Goal: Check status: Check status

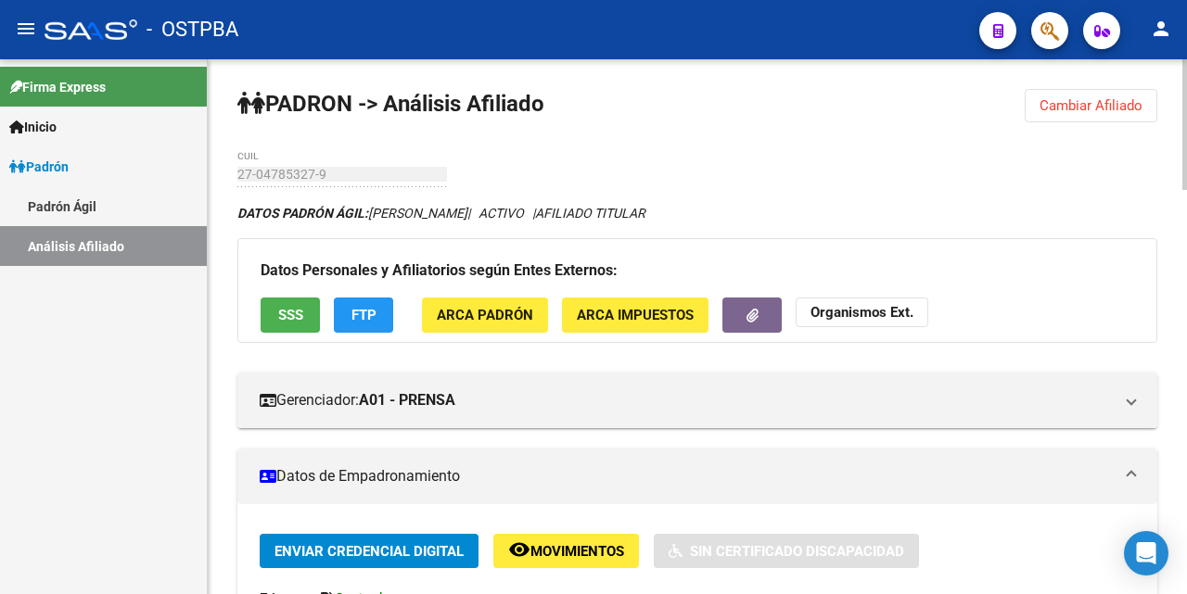
drag, startPoint x: 1120, startPoint y: 111, endPoint x: 1089, endPoint y: 112, distance: 31.5
click at [1119, 111] on span "Cambiar Afiliado" at bounding box center [1090, 105] width 103 height 17
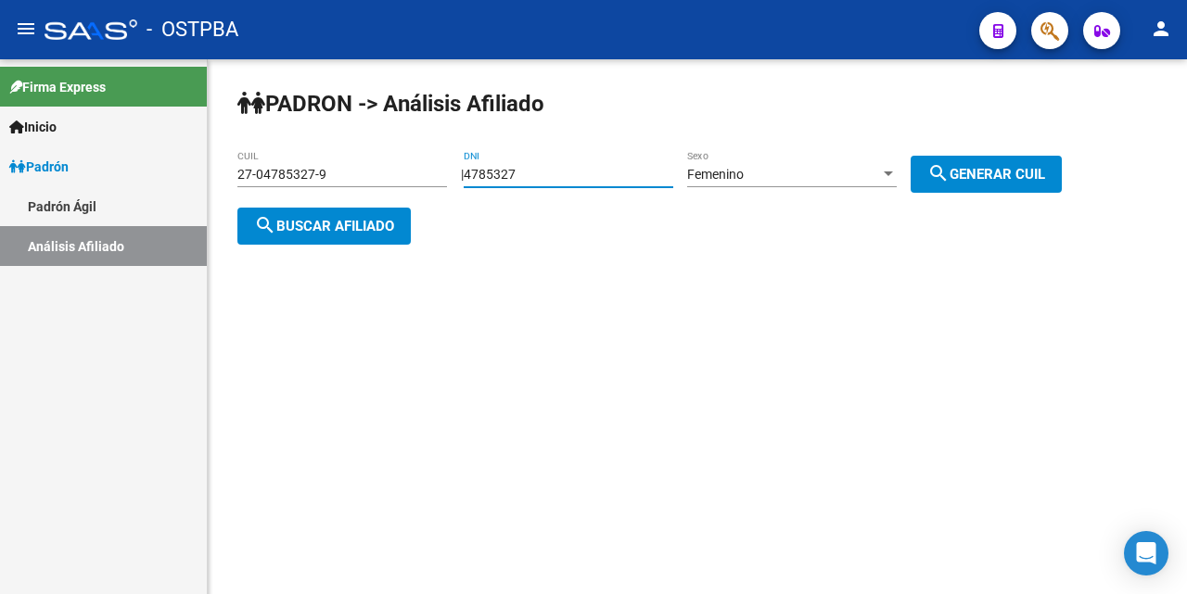
click at [590, 175] on input "4785327" at bounding box center [569, 175] width 210 height 16
type input "4"
click at [382, 163] on div "27-04785327-9 CUIL" at bounding box center [342, 168] width 210 height 37
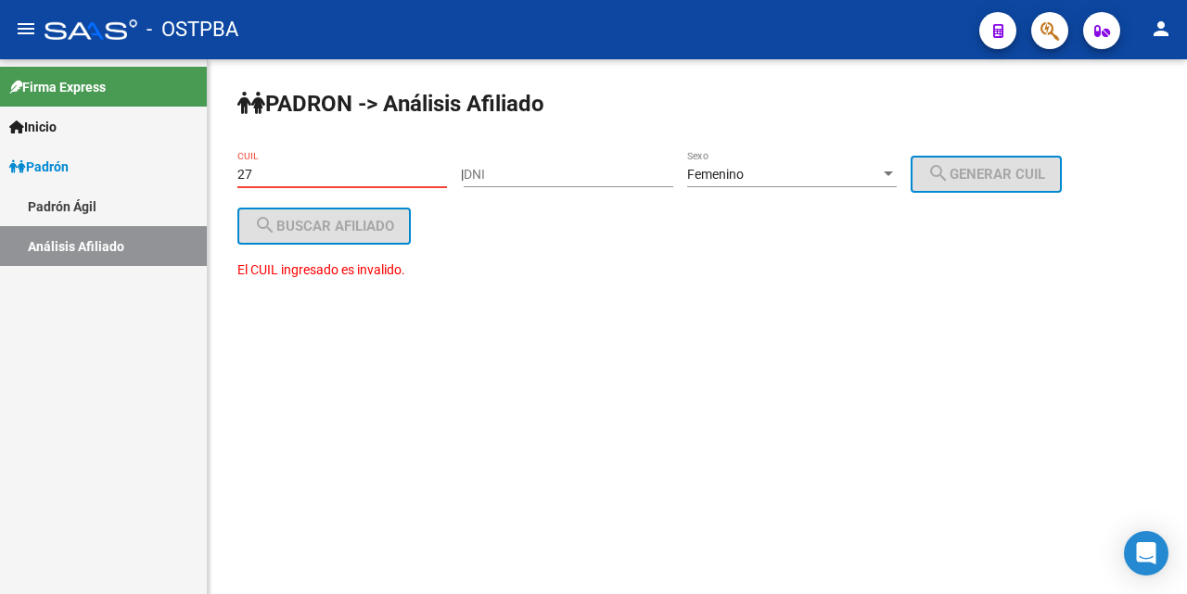
type input "2"
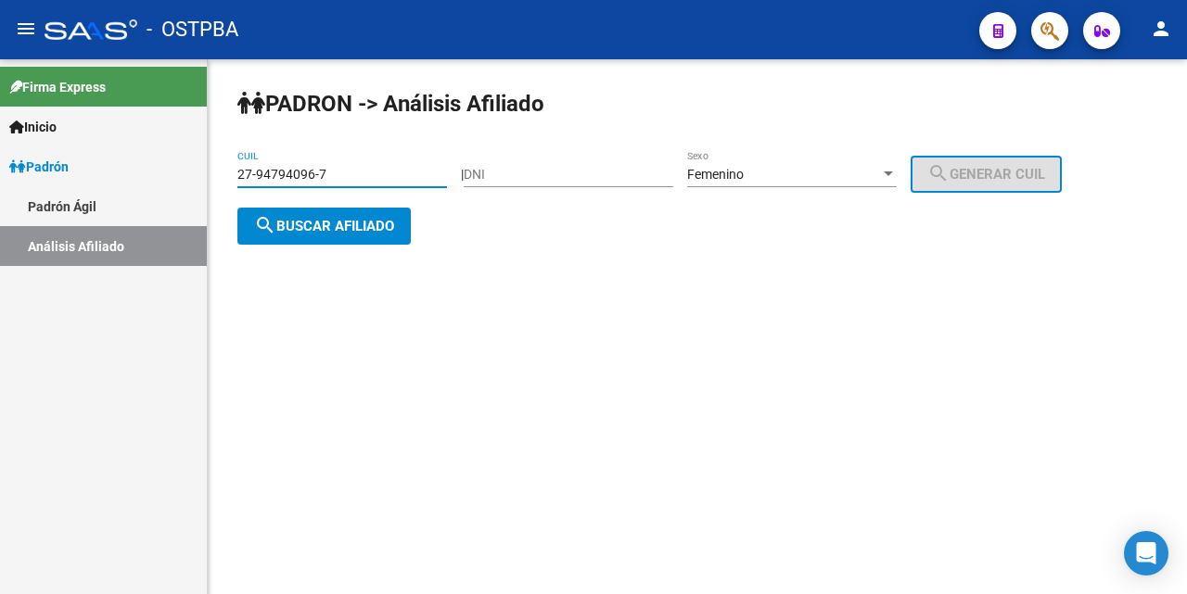
click at [373, 220] on span "search Buscar afiliado" at bounding box center [324, 226] width 140 height 17
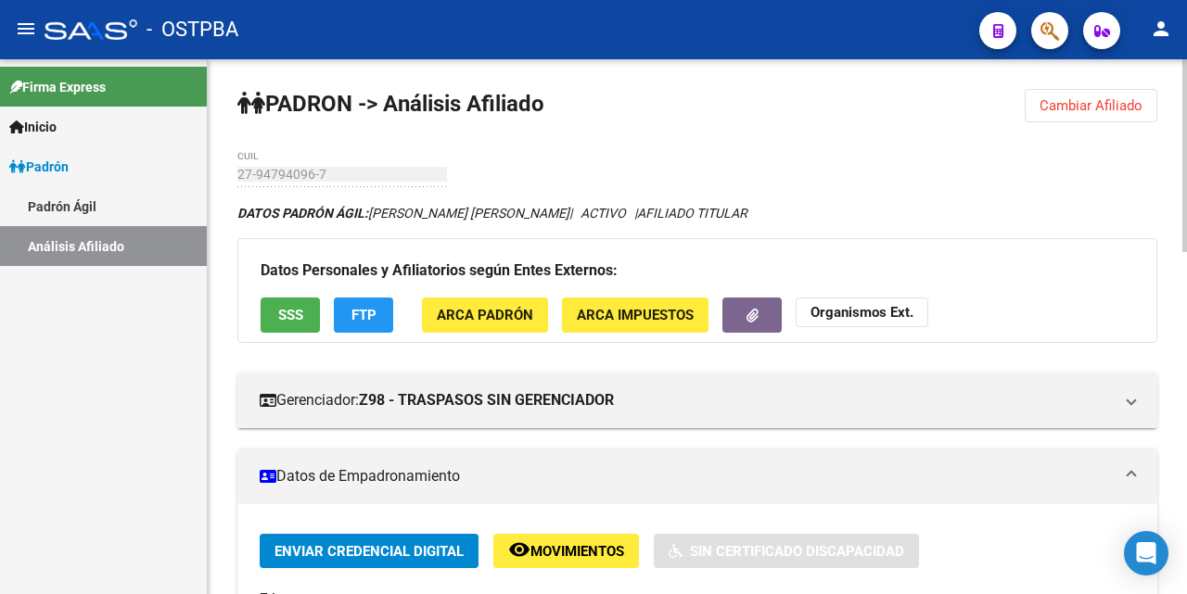
click at [1104, 107] on span "Cambiar Afiliado" at bounding box center [1090, 105] width 103 height 17
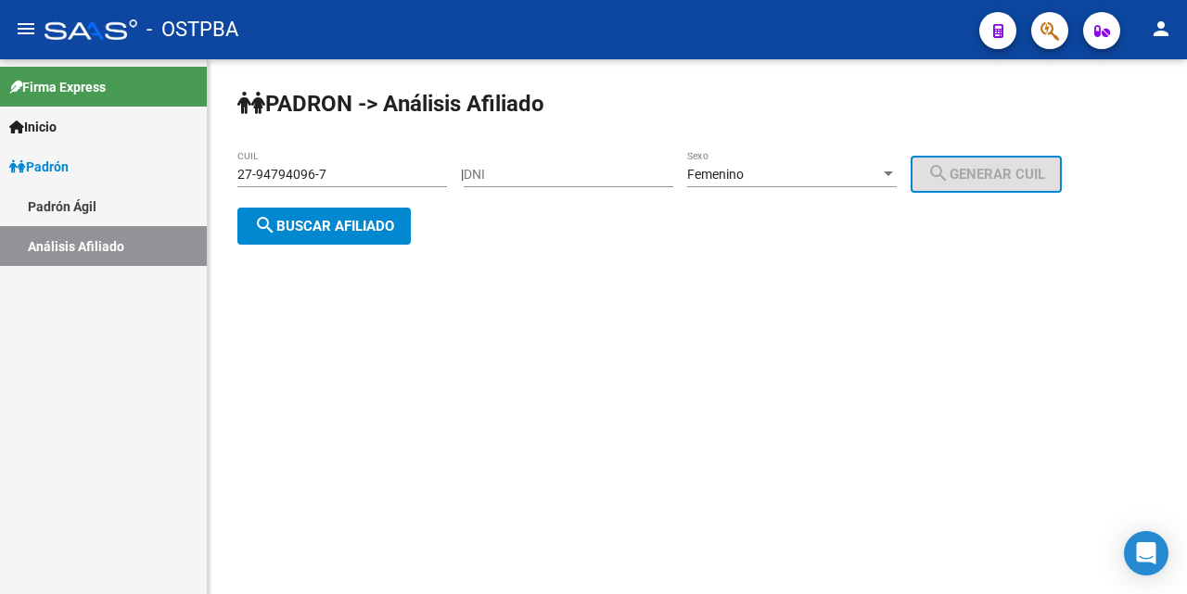
drag, startPoint x: 387, startPoint y: 179, endPoint x: 407, endPoint y: 178, distance: 20.4
click at [390, 179] on input "27-94794096-7" at bounding box center [342, 175] width 210 height 16
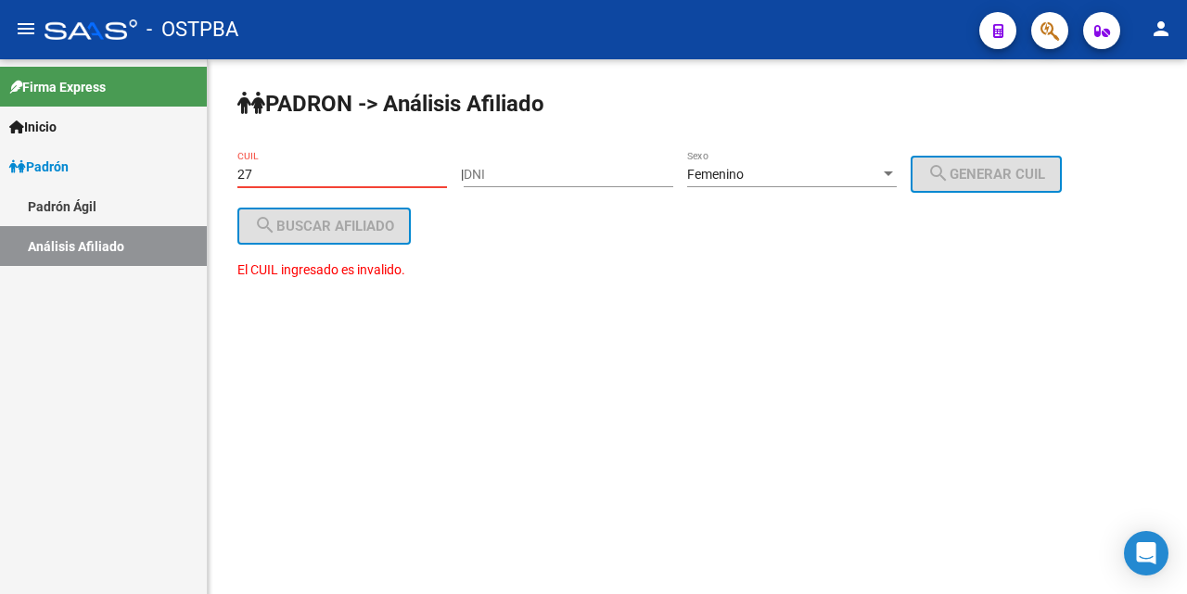
type input "2"
drag, startPoint x: 481, startPoint y: 166, endPoint x: 498, endPoint y: 192, distance: 30.9
click at [483, 174] on div "| DNI Femenino Sexo search Generar CUIL" at bounding box center [768, 174] width 615 height 15
click at [500, 192] on div "DNI" at bounding box center [569, 176] width 210 height 53
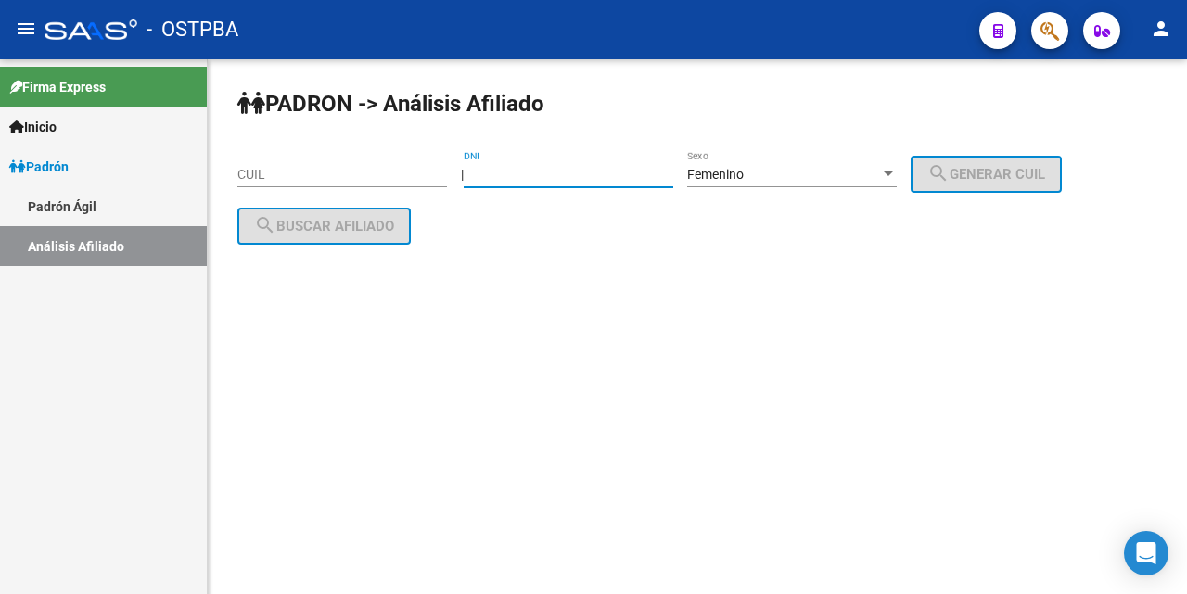
click at [484, 173] on input "DNI" at bounding box center [569, 175] width 210 height 16
type input "32952159"
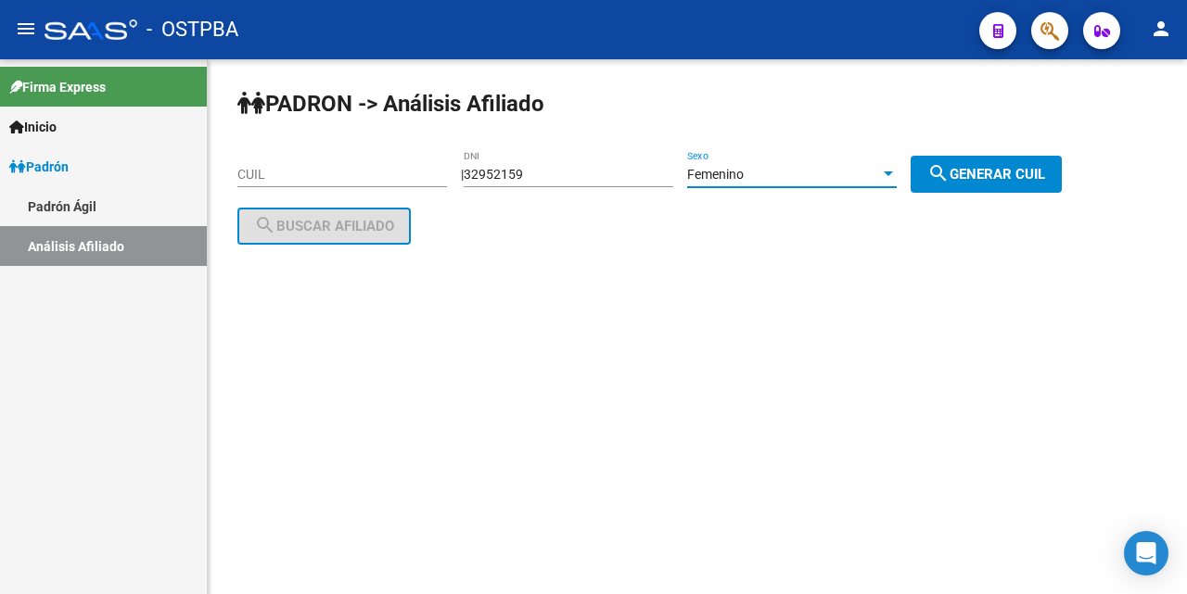
click at [893, 176] on div at bounding box center [888, 174] width 9 height 5
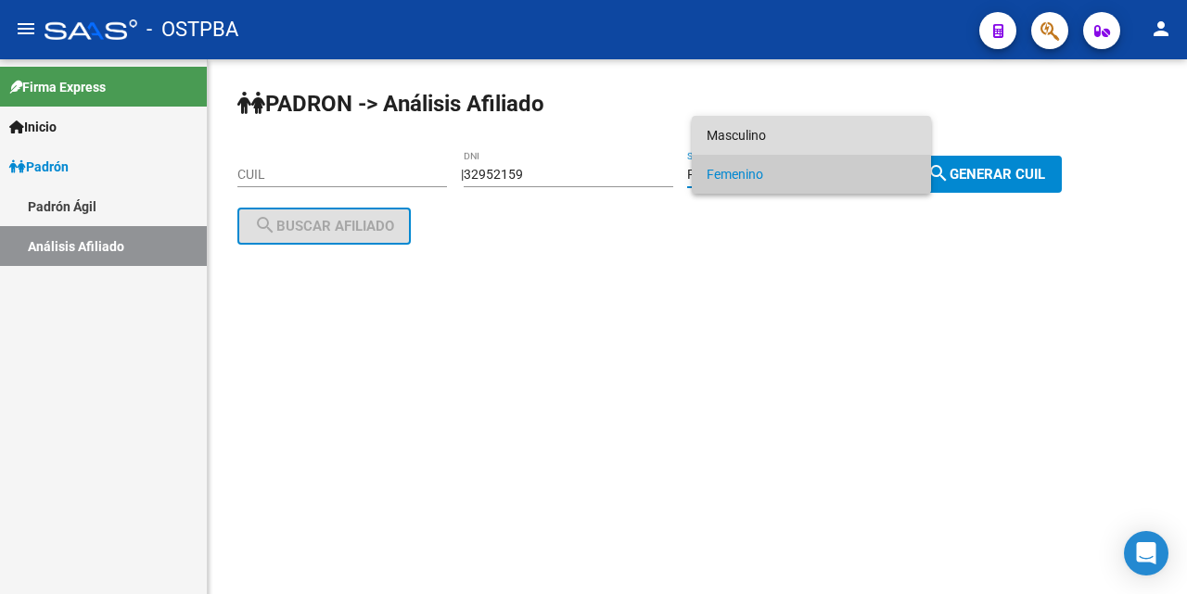
click at [784, 137] on span "Masculino" at bounding box center [812, 135] width 210 height 39
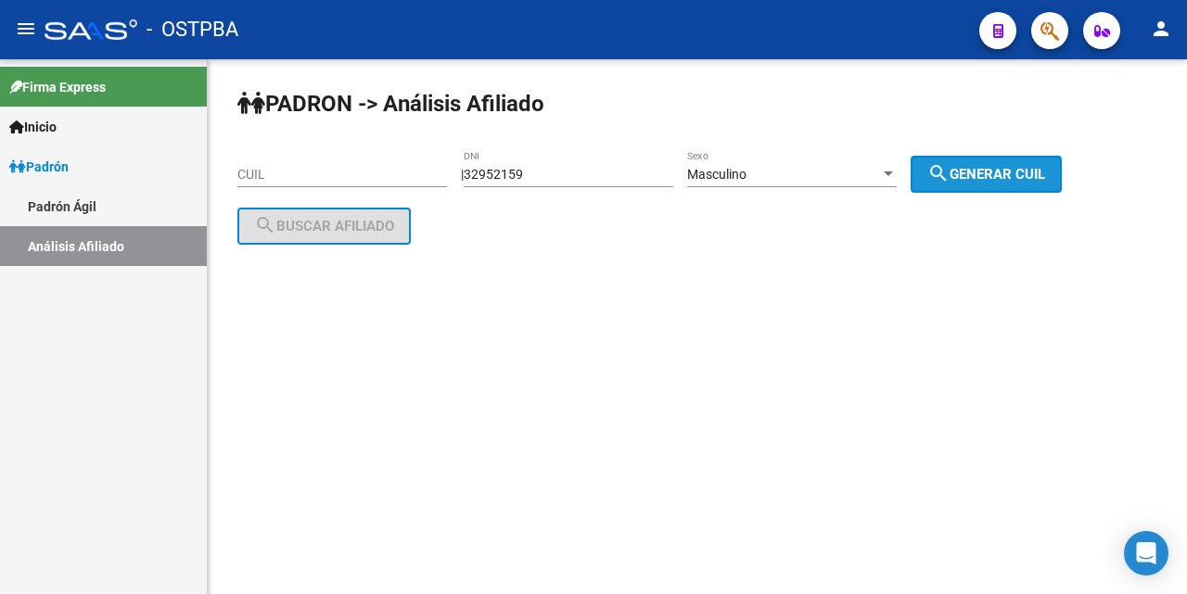
drag, startPoint x: 961, startPoint y: 176, endPoint x: 708, endPoint y: 222, distance: 256.3
click at [949, 176] on mat-icon "search" at bounding box center [938, 173] width 22 height 22
type input "20-32952159-2"
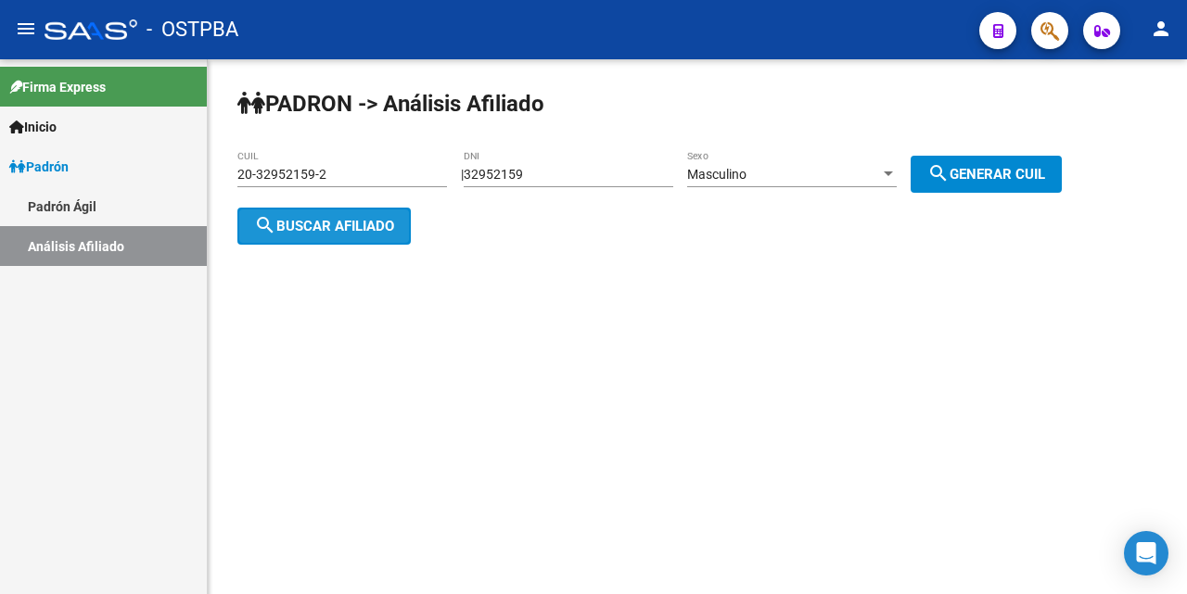
click at [320, 226] on span "search Buscar afiliado" at bounding box center [324, 226] width 140 height 17
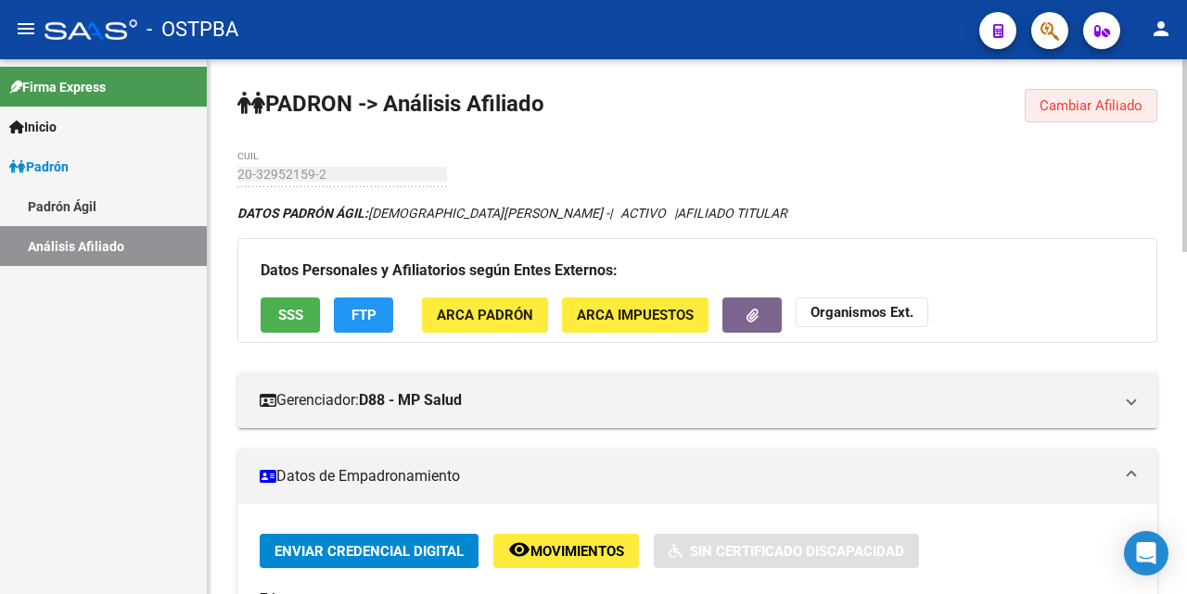
drag, startPoint x: 1076, startPoint y: 104, endPoint x: 1039, endPoint y: 98, distance: 36.6
click at [1073, 99] on span "Cambiar Afiliado" at bounding box center [1090, 105] width 103 height 17
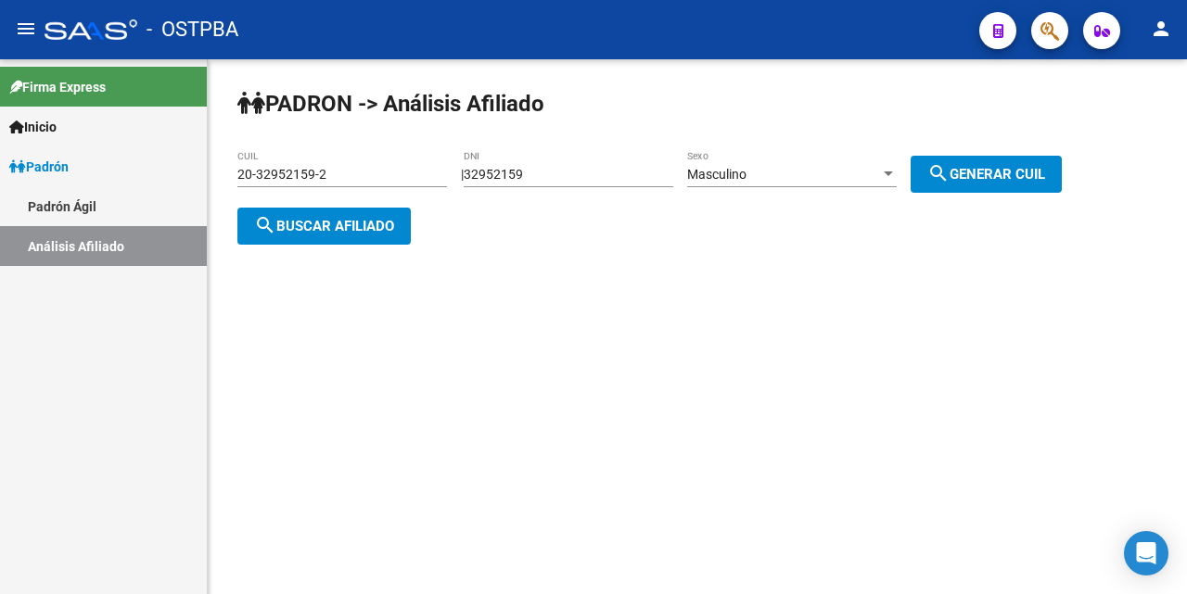
click at [563, 173] on input "32952159" at bounding box center [569, 175] width 210 height 16
type input "3"
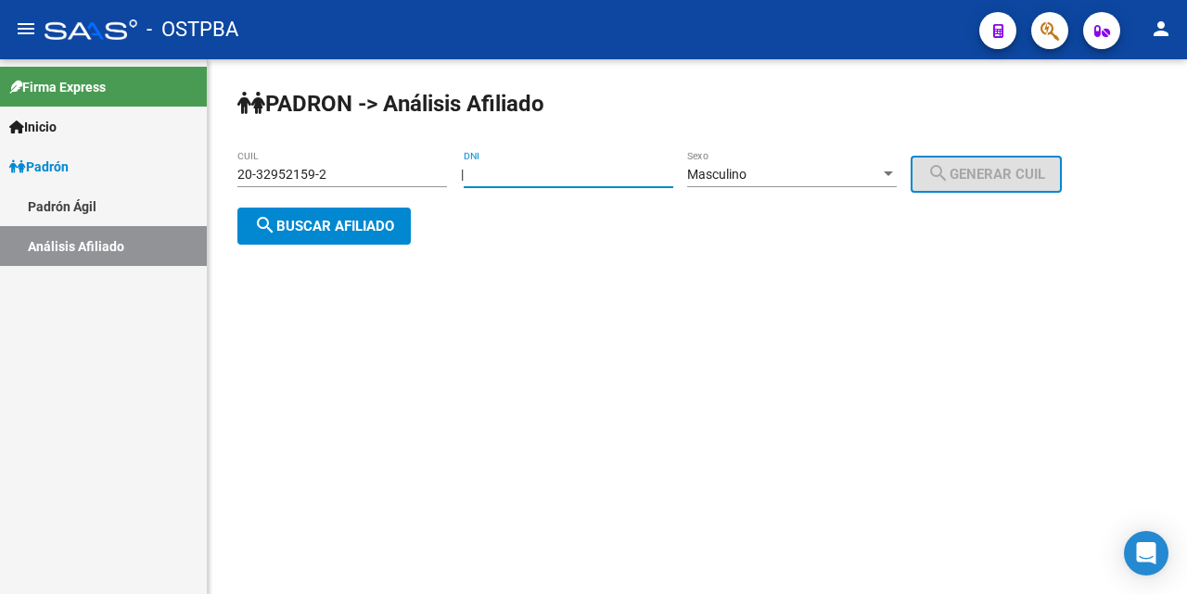
click at [361, 174] on input "20-32952159-2" at bounding box center [342, 175] width 210 height 16
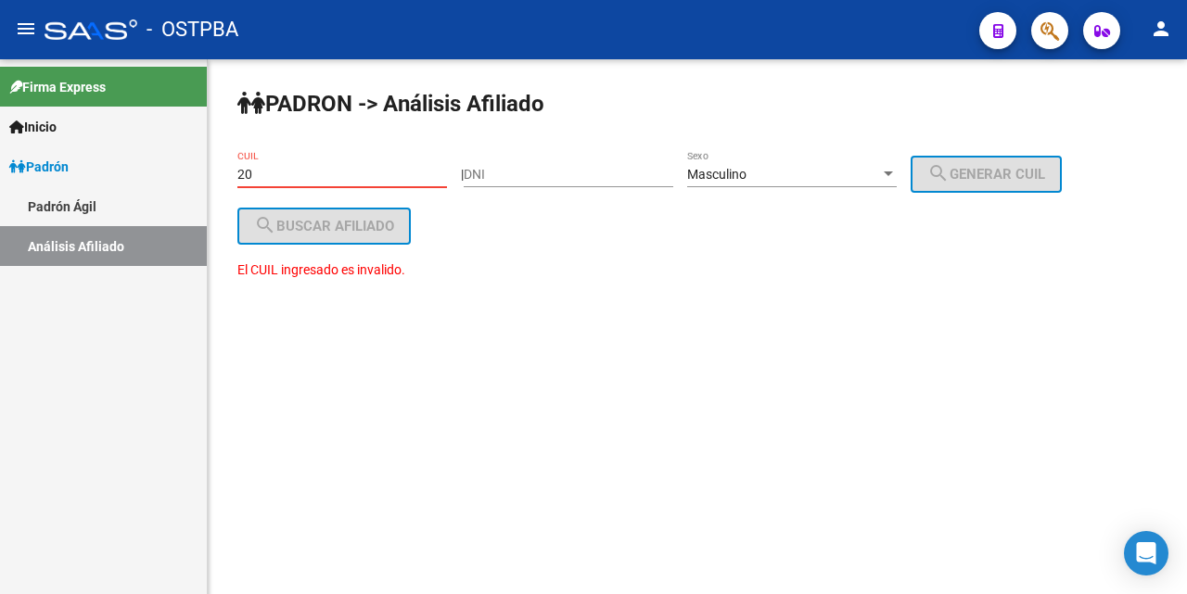
type input "2"
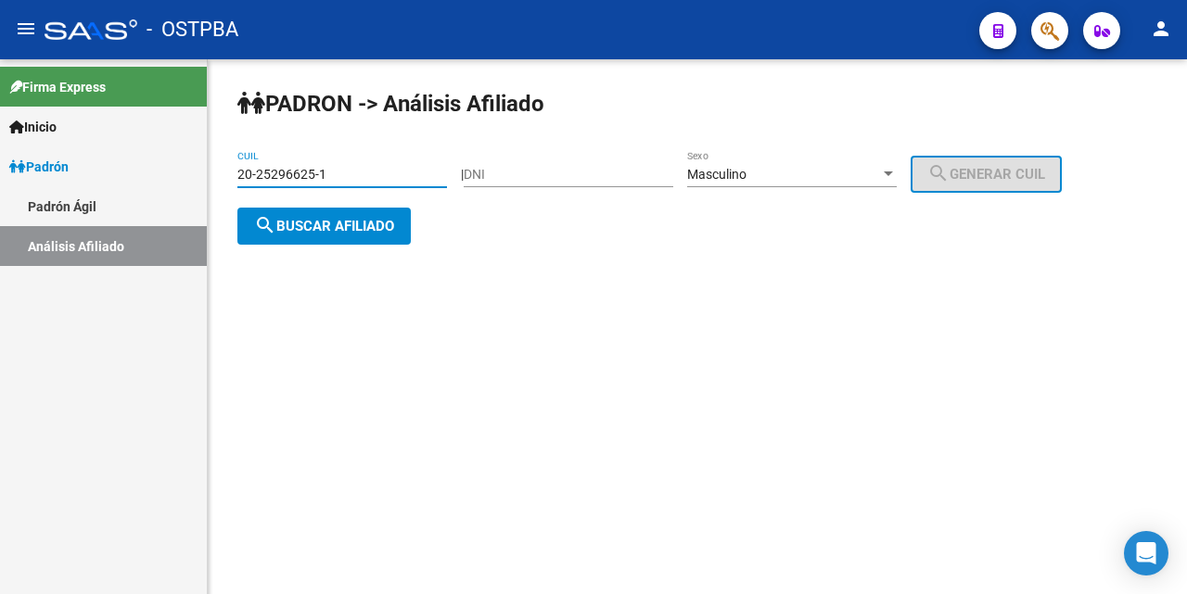
type input "20-25296625-1"
click at [387, 229] on span "search Buscar afiliado" at bounding box center [324, 226] width 140 height 17
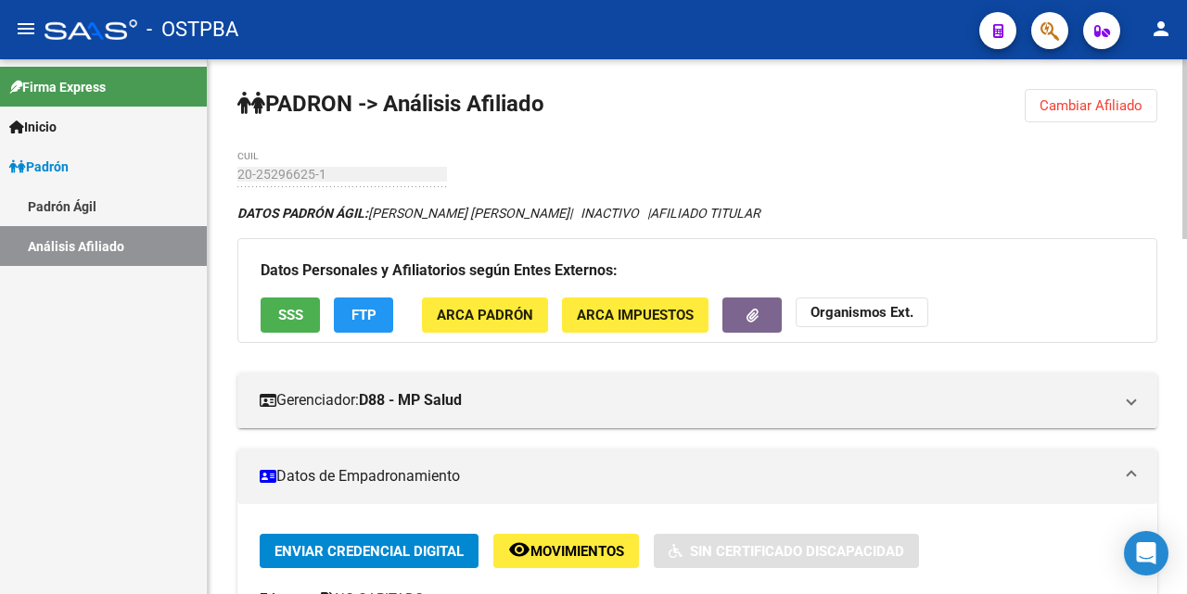
click at [275, 317] on button "SSS" at bounding box center [290, 315] width 59 height 34
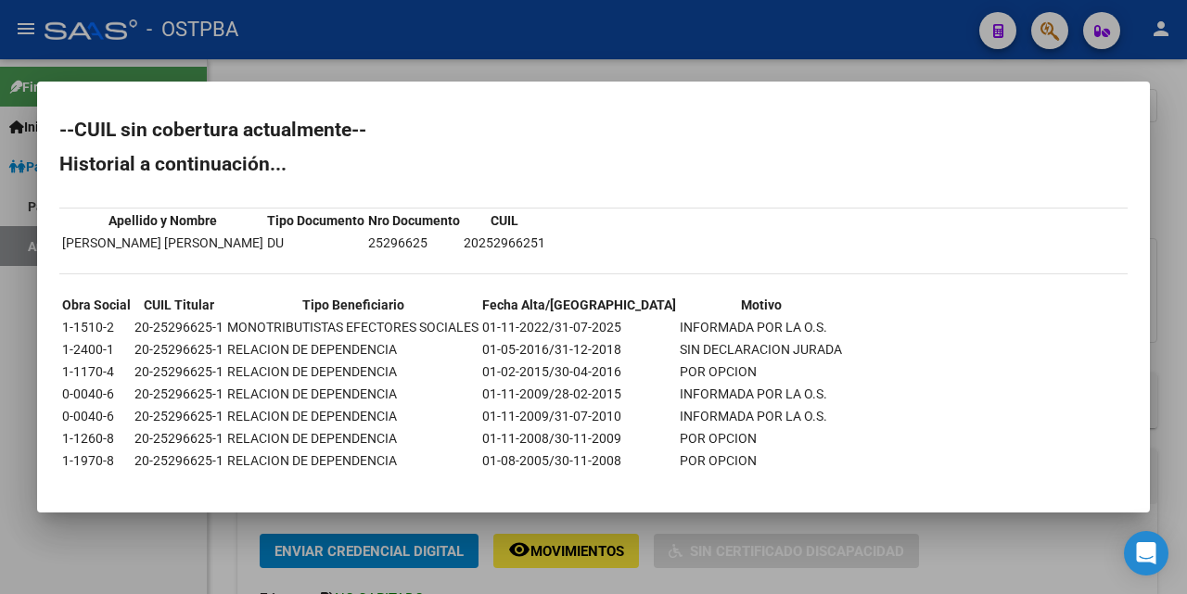
click at [691, 72] on div at bounding box center [593, 297] width 1187 height 594
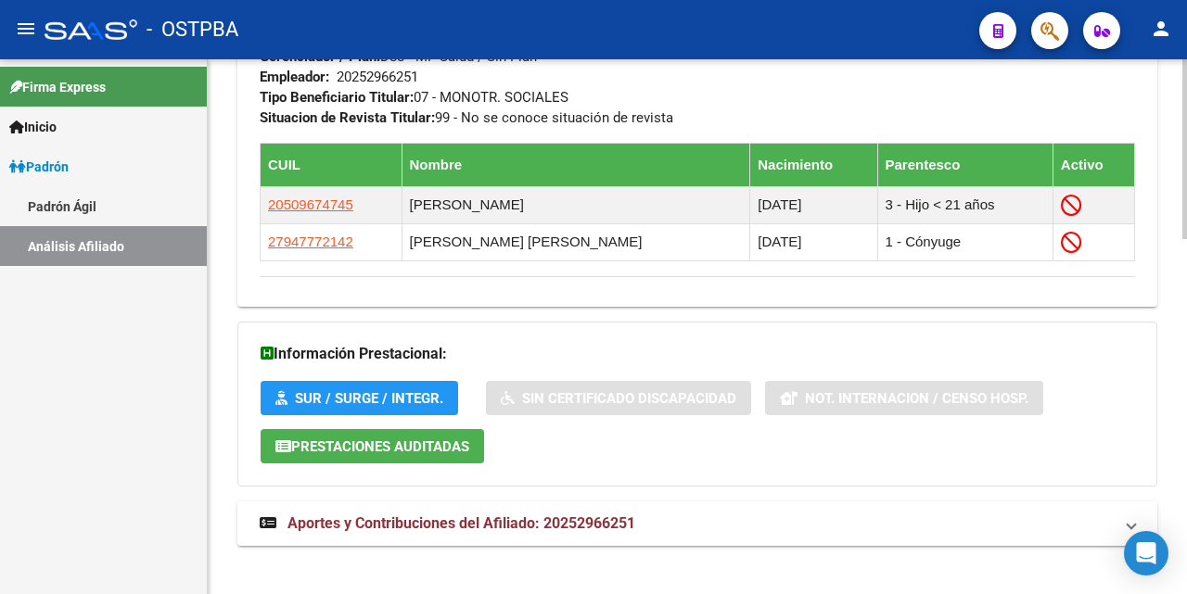
scroll to position [1054, 0]
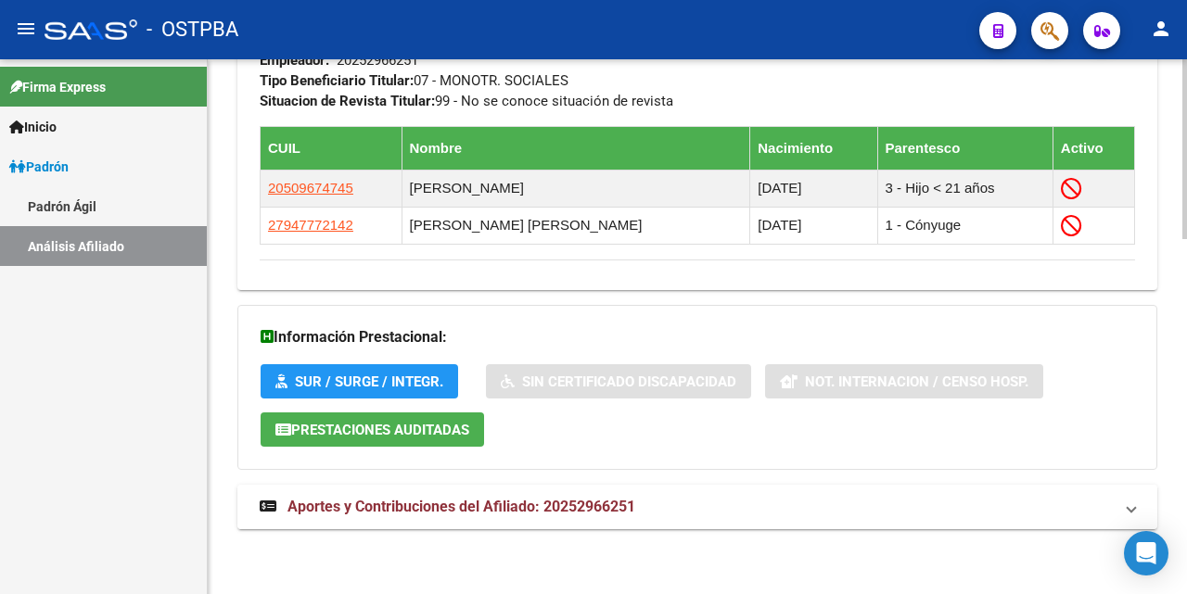
click at [340, 506] on span "Aportes y Contribuciones del Afiliado: 20252966251" at bounding box center [461, 507] width 348 height 18
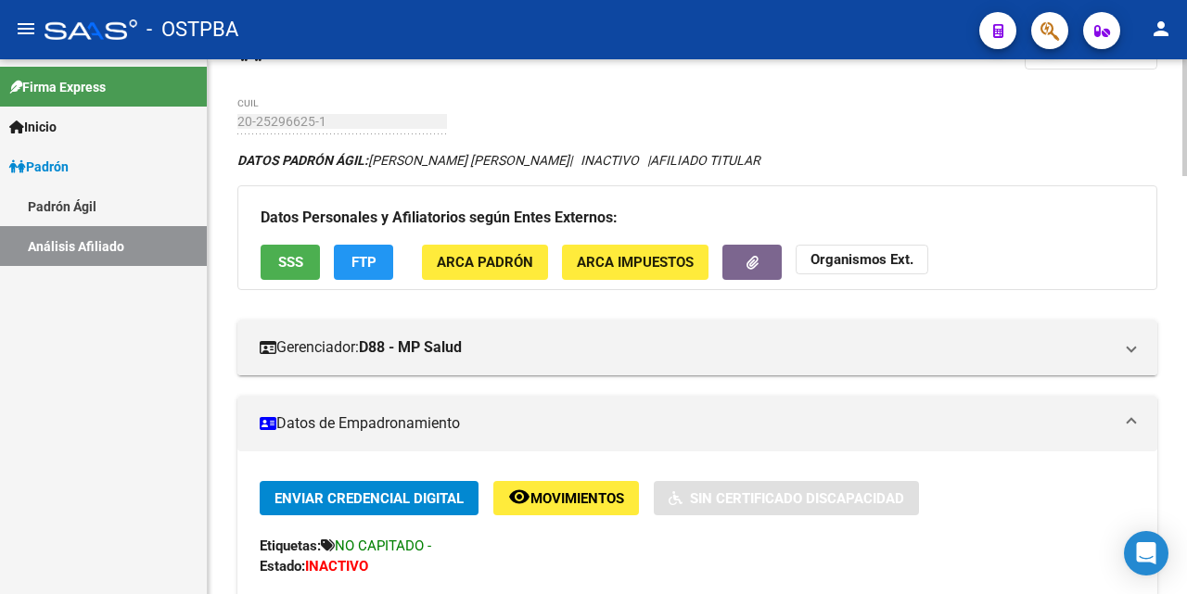
scroll to position [0, 0]
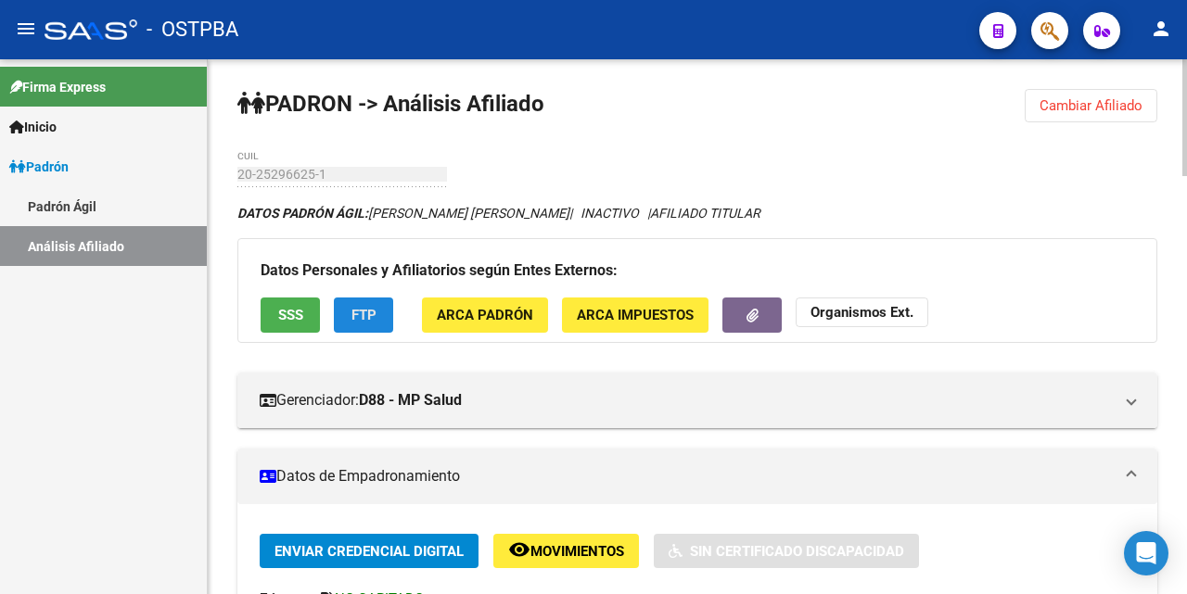
click at [382, 319] on button "FTP" at bounding box center [363, 315] width 59 height 34
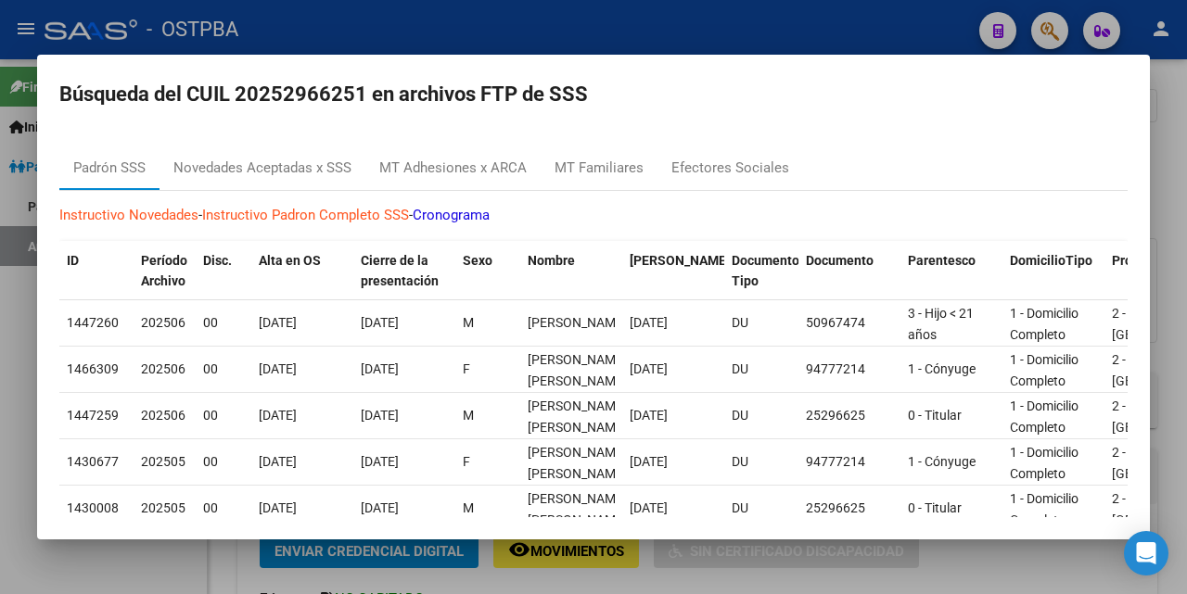
click at [651, 16] on div at bounding box center [593, 297] width 1187 height 594
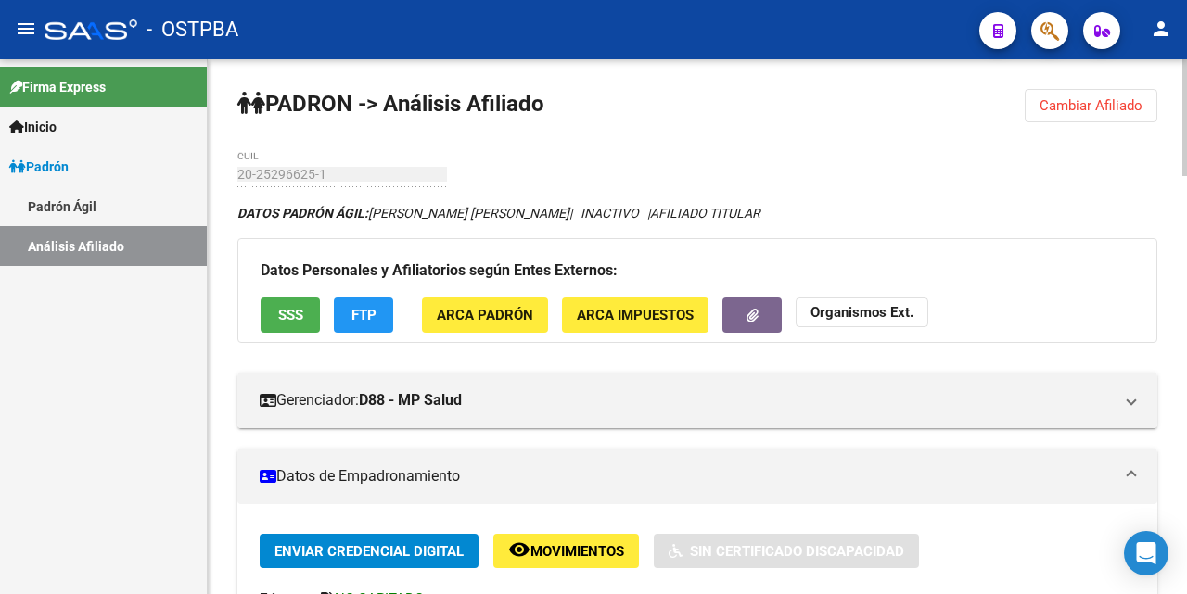
click at [598, 318] on span "ARCA Impuestos" at bounding box center [635, 316] width 117 height 17
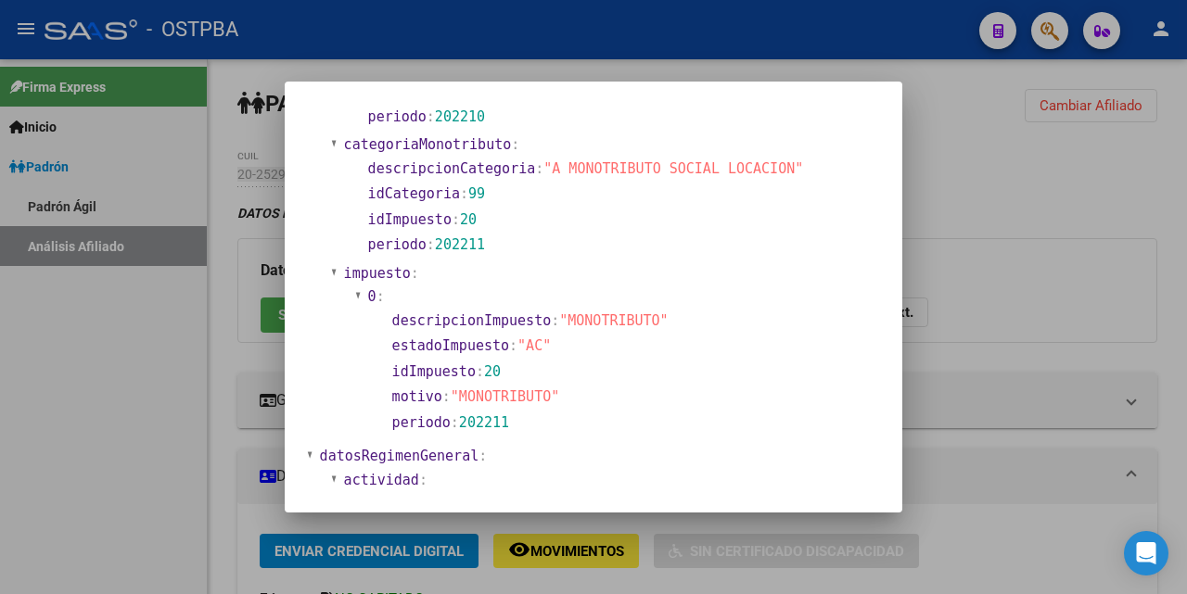
scroll to position [780, 0]
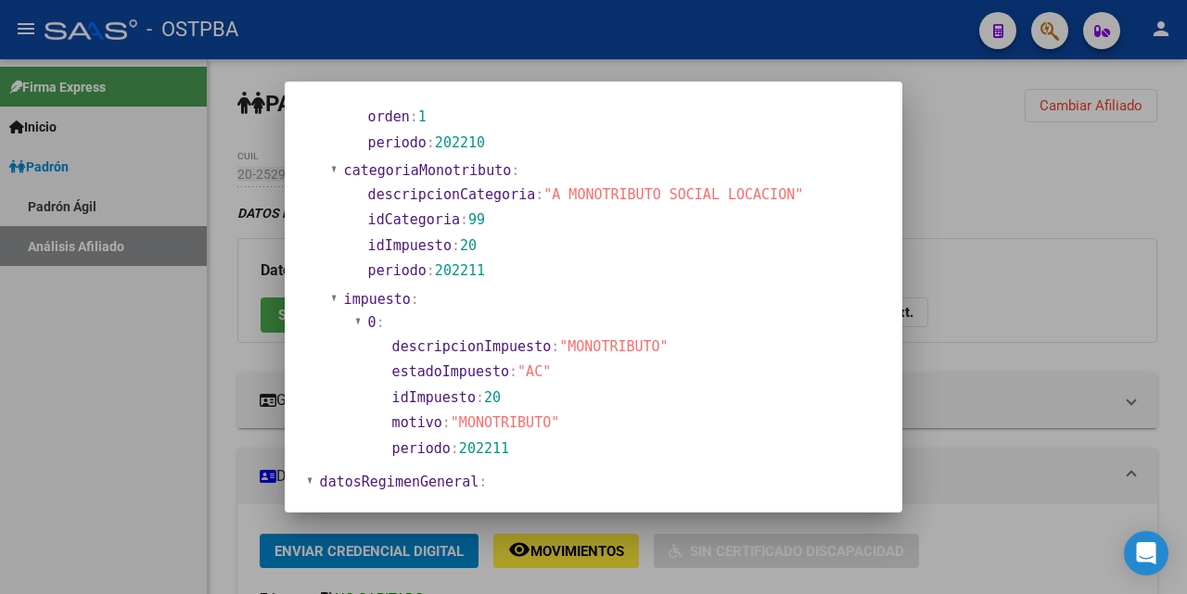
click at [665, 70] on div at bounding box center [593, 297] width 1187 height 594
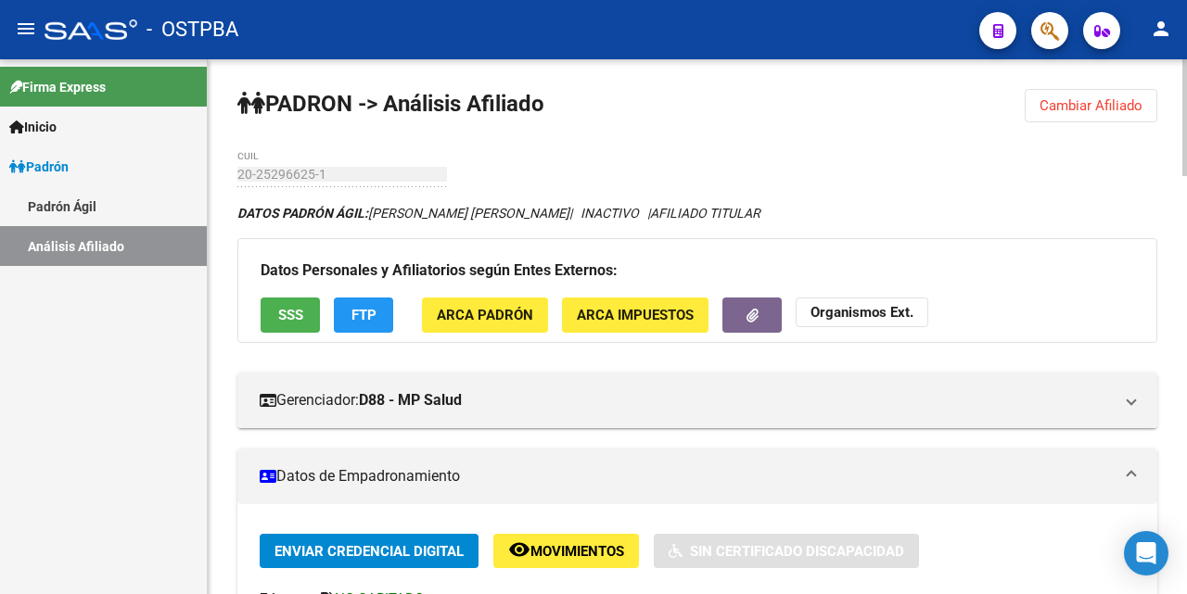
click at [904, 490] on mat-expansion-panel-header "Datos de Empadronamiento" at bounding box center [697, 477] width 920 height 56
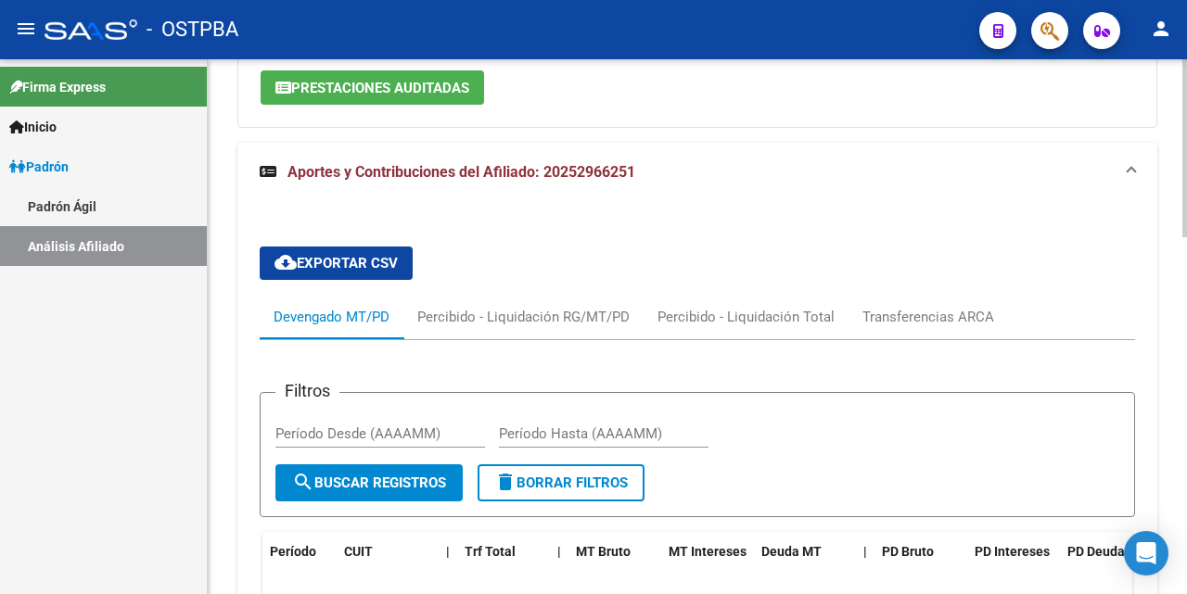
scroll to position [278, 0]
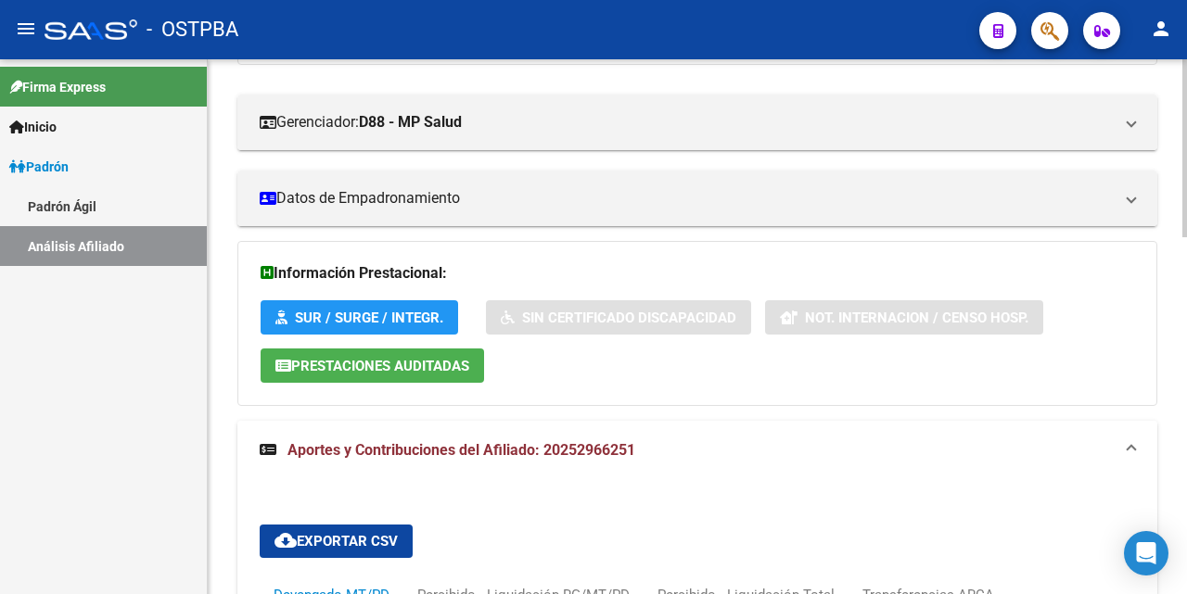
click at [452, 452] on span "Aportes y Contribuciones del Afiliado: 20252966251" at bounding box center [461, 450] width 348 height 18
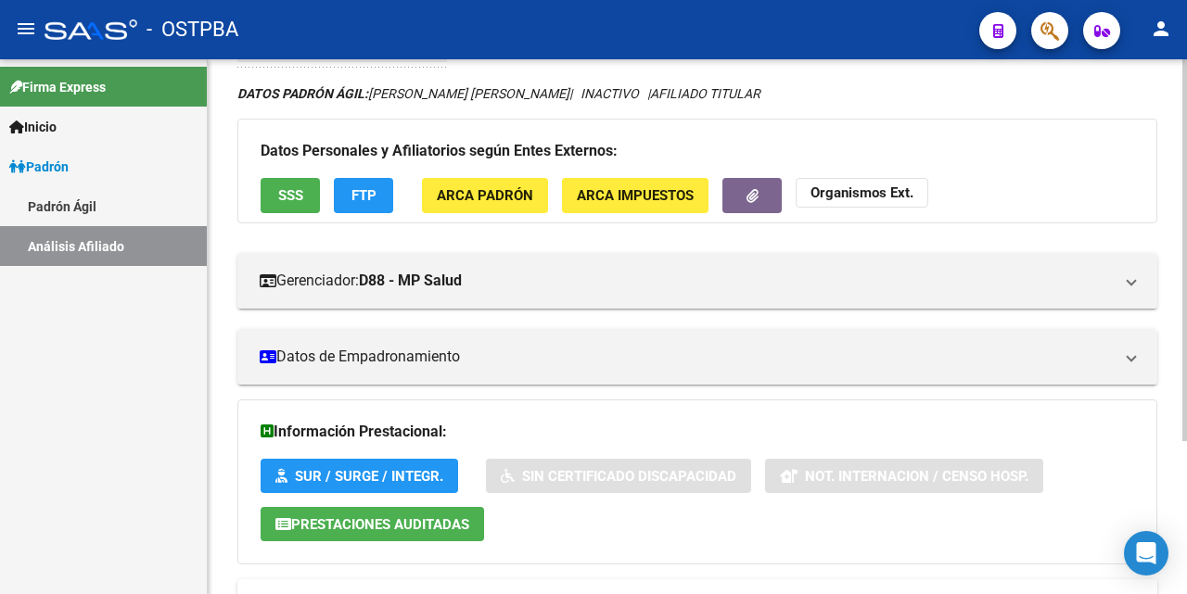
scroll to position [0, 0]
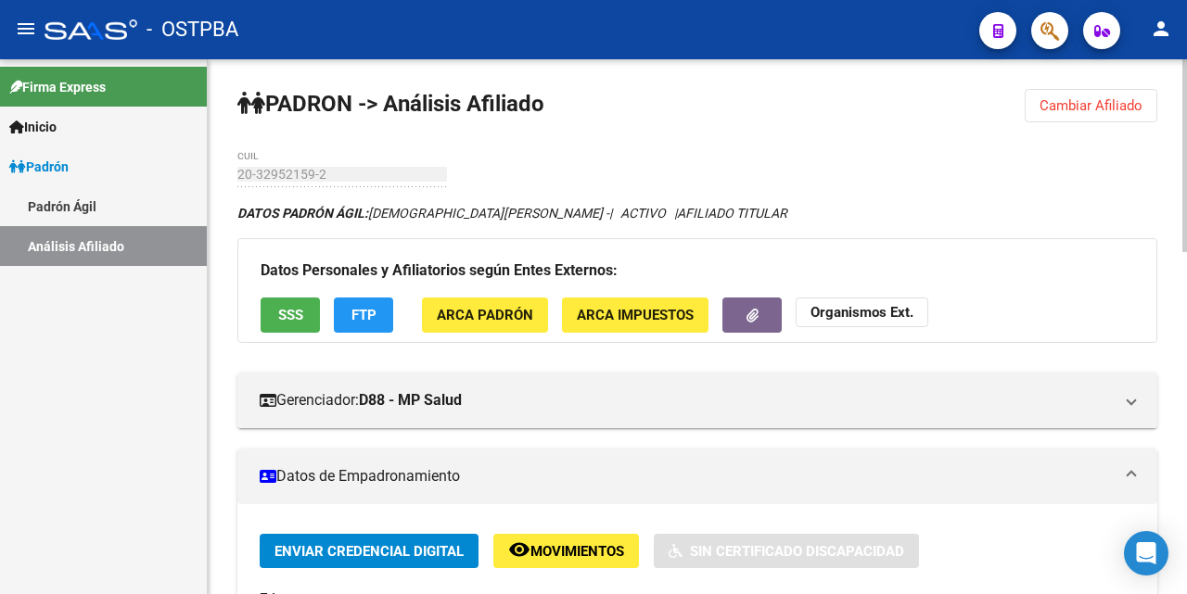
click at [1112, 105] on span "Cambiar Afiliado" at bounding box center [1090, 105] width 103 height 17
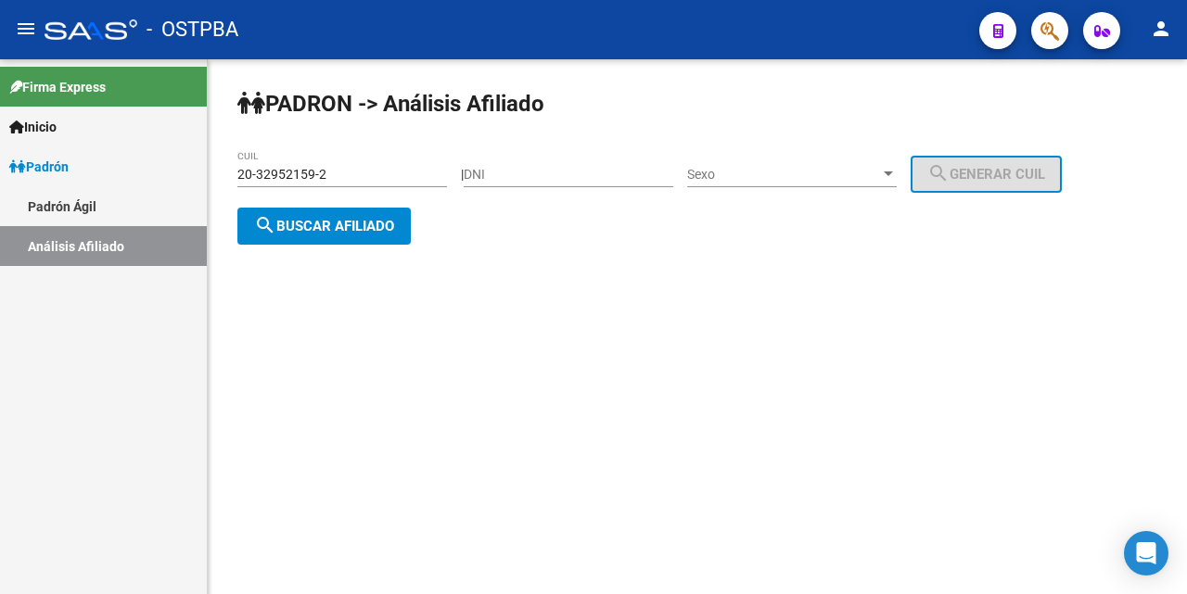
drag, startPoint x: 416, startPoint y: 177, endPoint x: 552, endPoint y: 208, distance: 138.8
click at [431, 177] on input "20-32952159-2" at bounding box center [342, 175] width 210 height 16
type input "20-41469366-1"
click at [897, 171] on div at bounding box center [888, 174] width 17 height 15
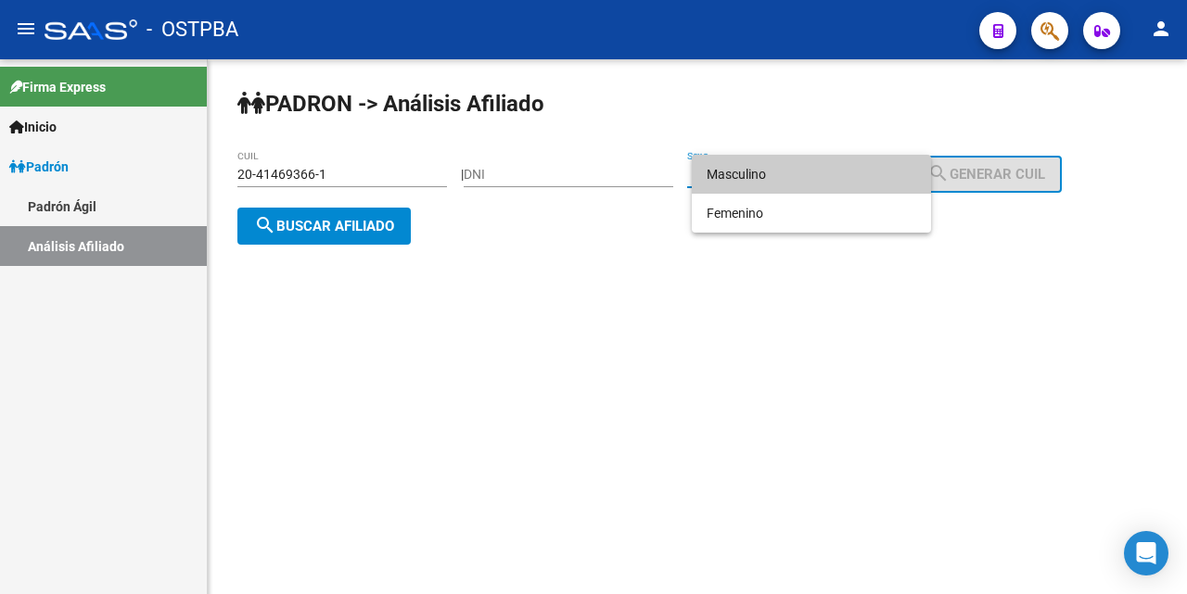
click at [811, 176] on span "Masculino" at bounding box center [812, 174] width 210 height 39
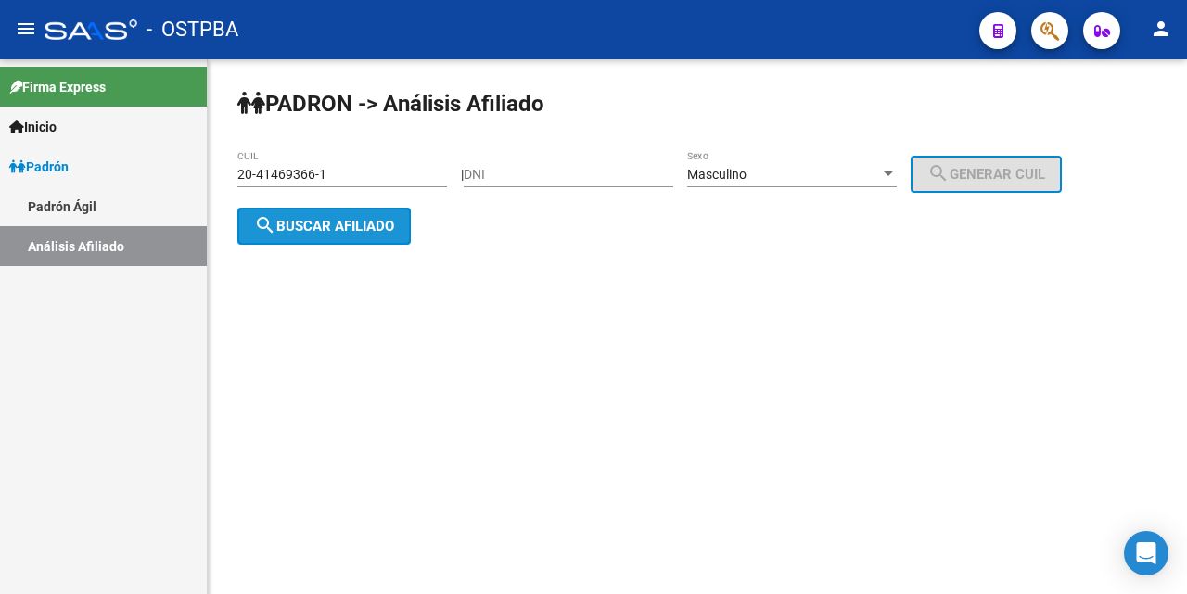
drag, startPoint x: 350, startPoint y: 230, endPoint x: 652, endPoint y: 357, distance: 327.0
click at [358, 230] on span "search Buscar afiliado" at bounding box center [324, 226] width 140 height 17
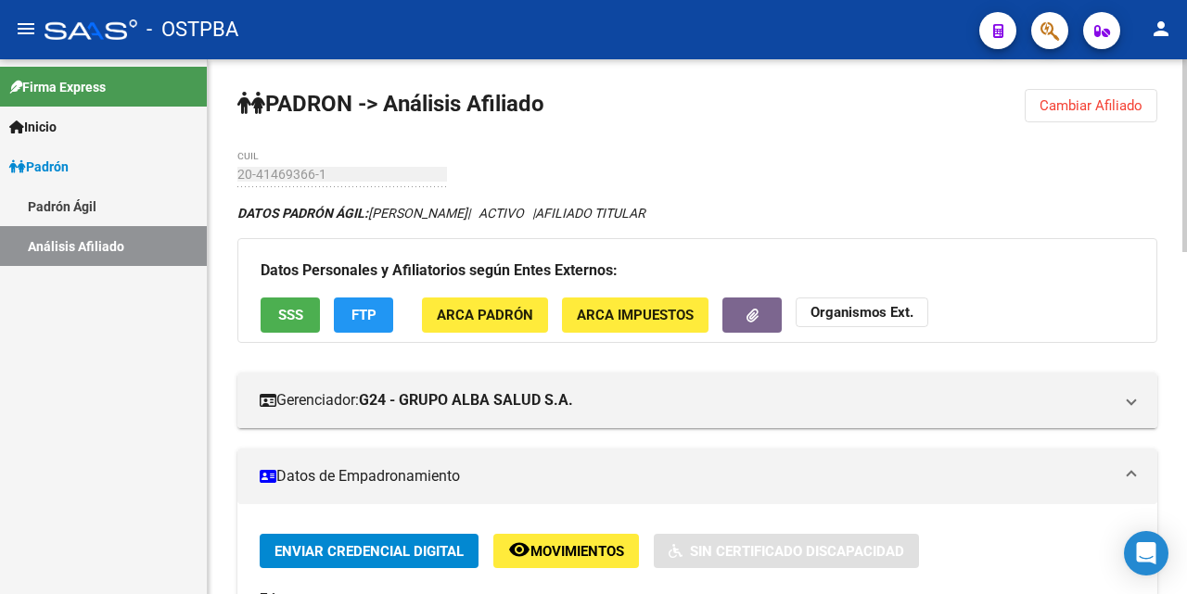
click at [285, 321] on span "SSS" at bounding box center [290, 316] width 25 height 17
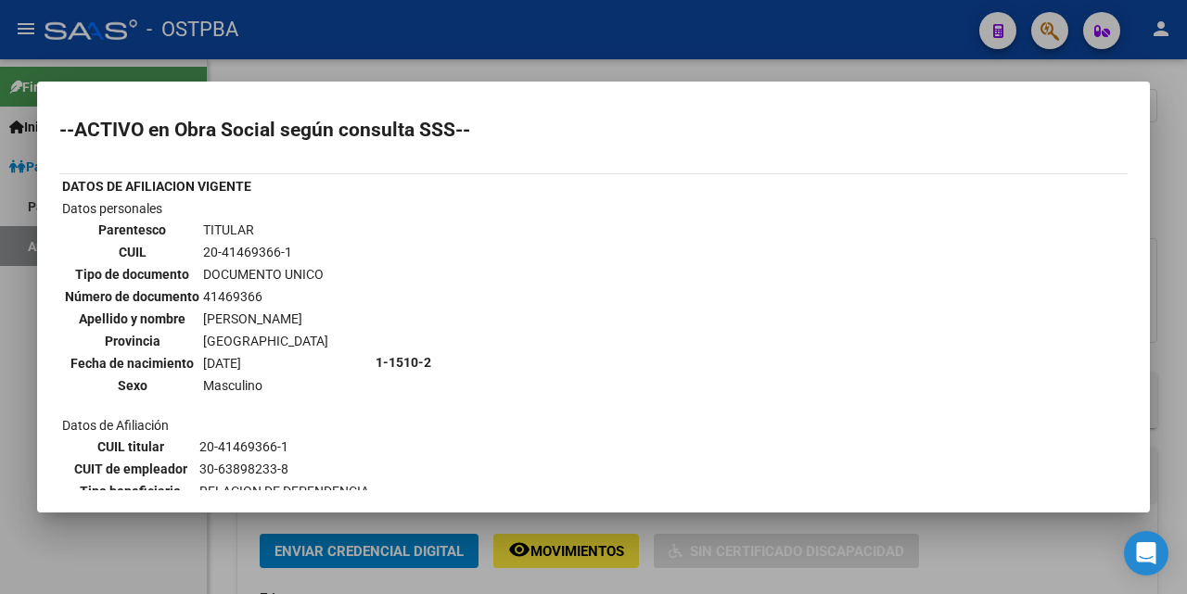
click at [580, 70] on div at bounding box center [593, 297] width 1187 height 594
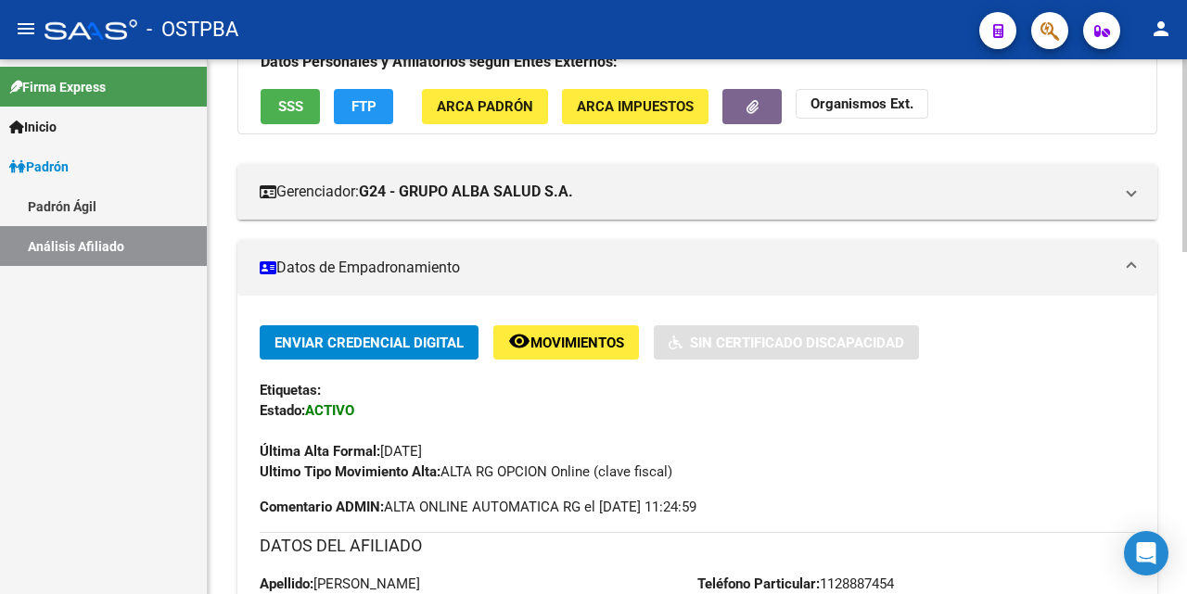
scroll to position [278, 0]
